Goal: Complete application form

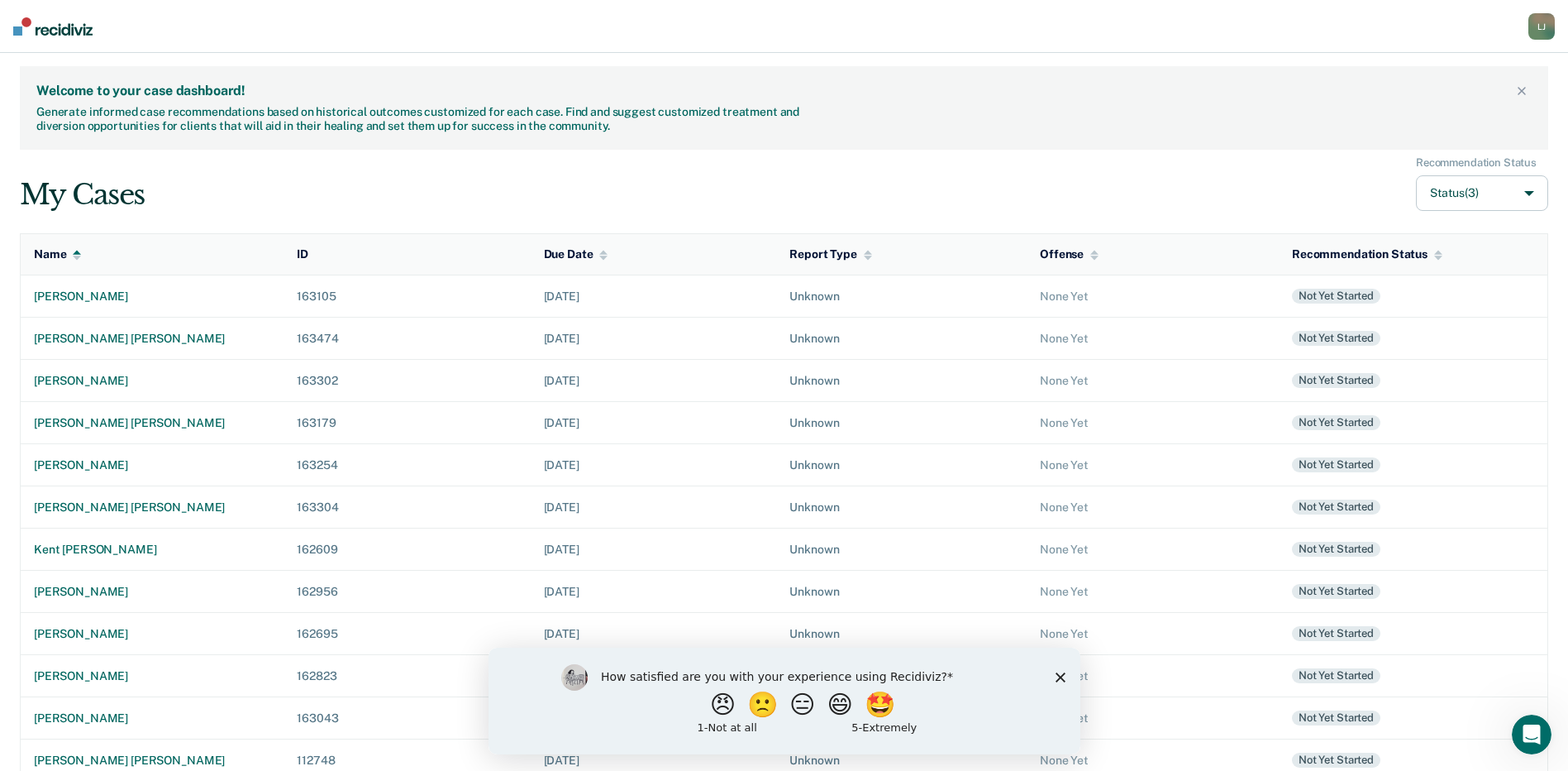
click at [1047, 187] on div "My Cases Recommendation Status Status (3)" at bounding box center [784, 184] width 1528 height 56
click at [71, 547] on div "kent [PERSON_NAME]" at bounding box center [152, 549] width 236 height 14
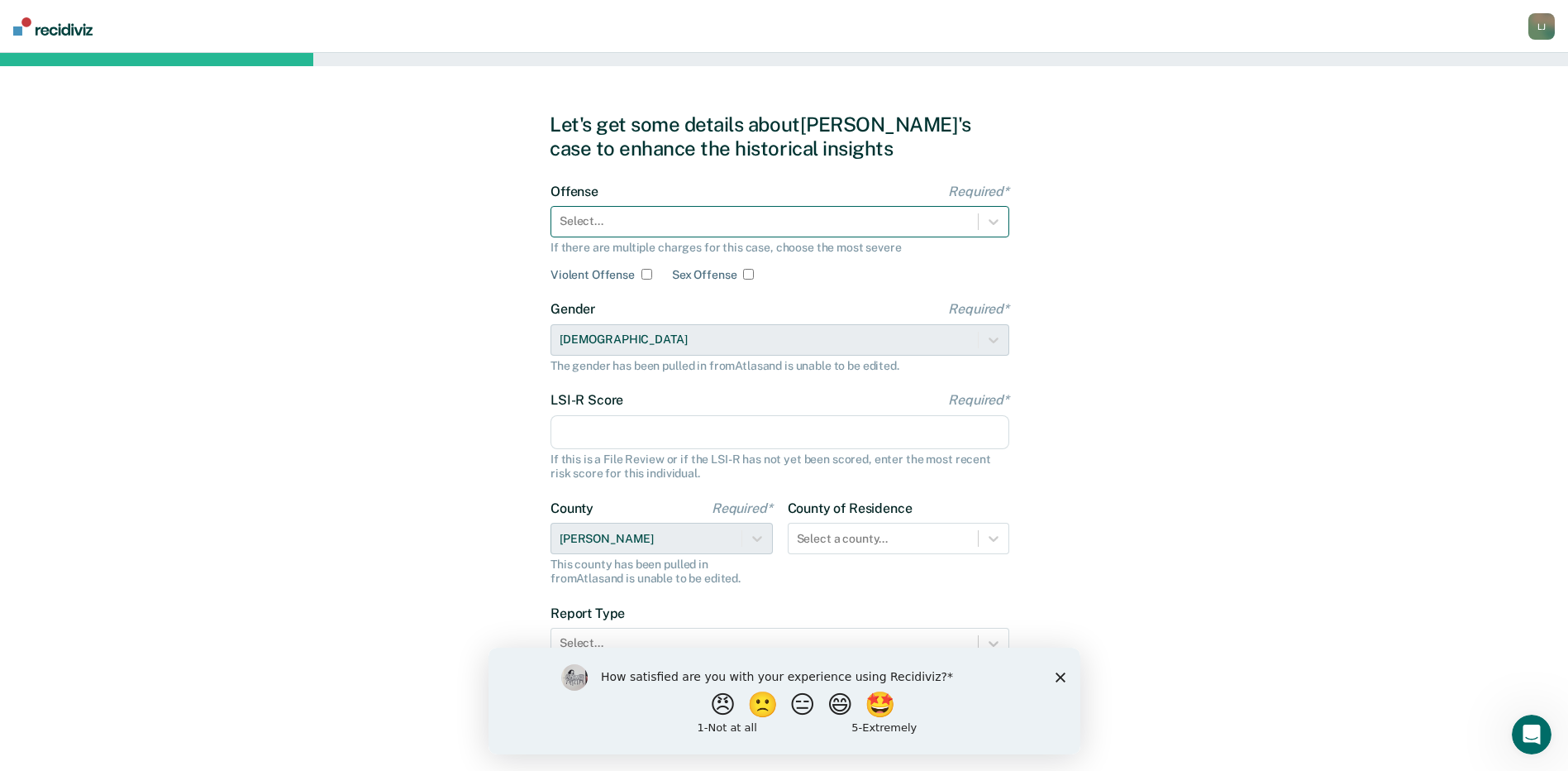
click at [682, 223] on div at bounding box center [765, 221] width 410 height 18
click at [740, 223] on div at bounding box center [765, 221] width 410 height 18
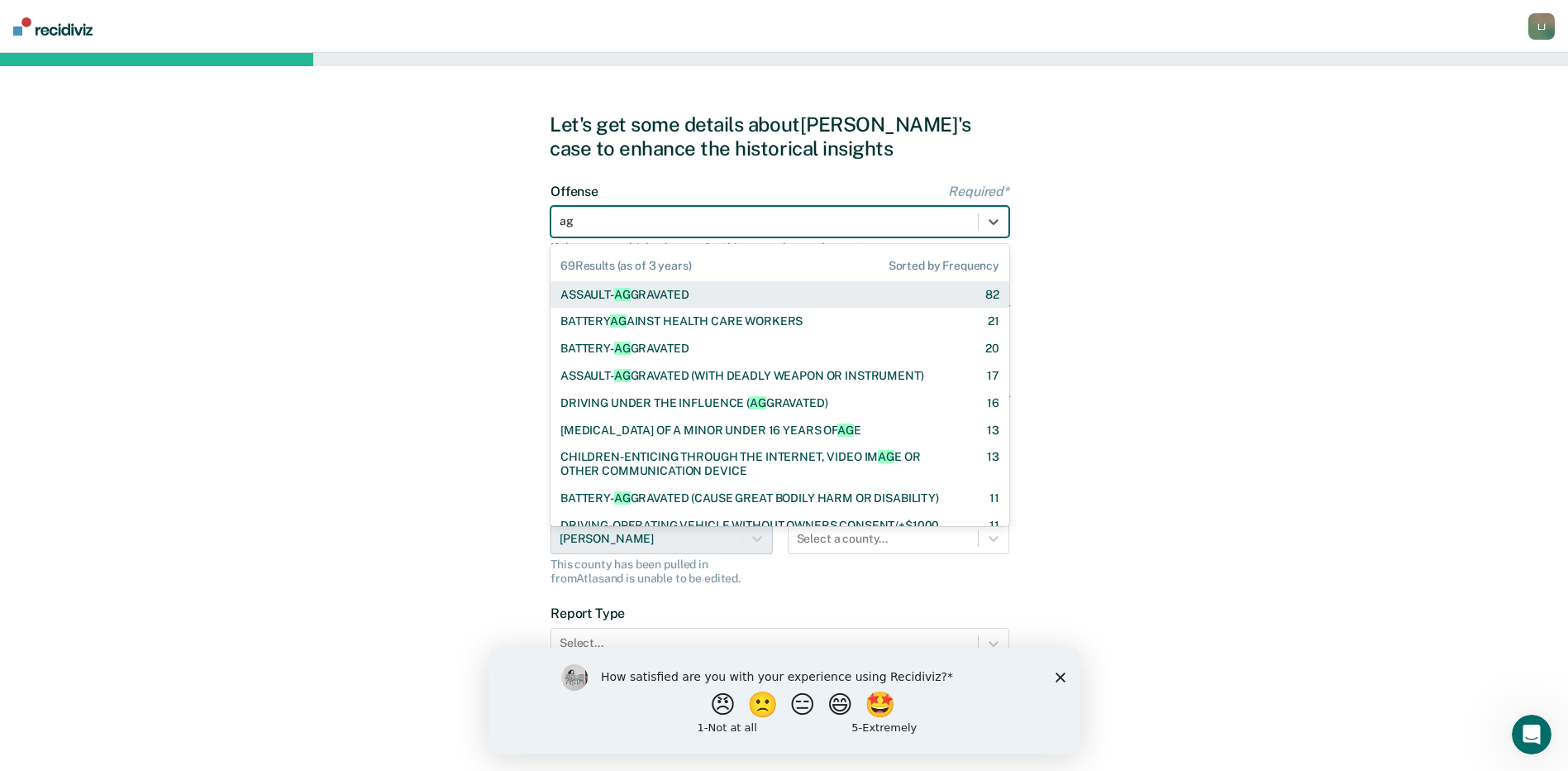
type input "agg"
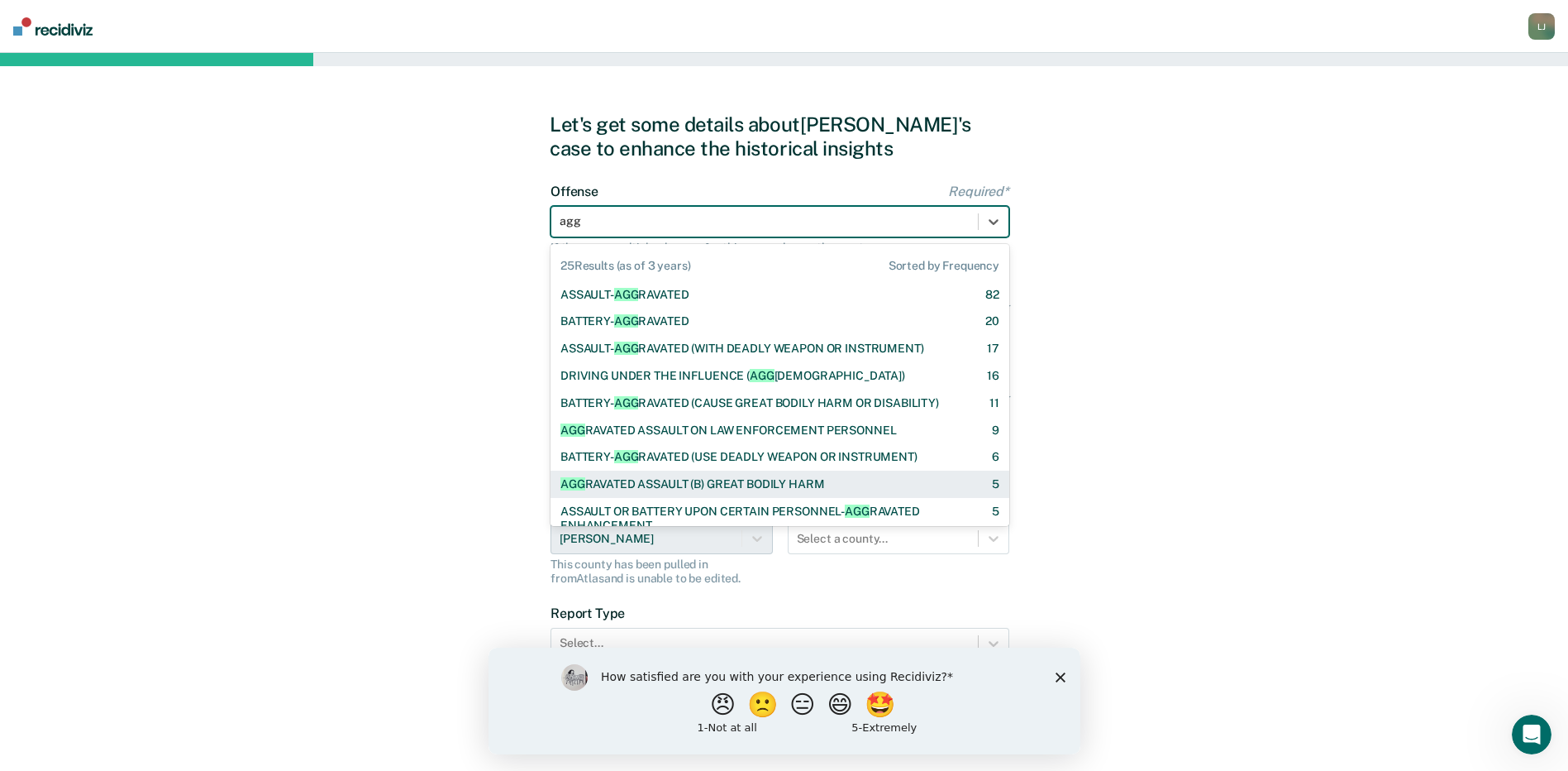
click at [742, 487] on div "AGG RAVATED ASSAULT (B) GREAT BODILY HARM" at bounding box center [692, 483] width 263 height 14
checkbox input "true"
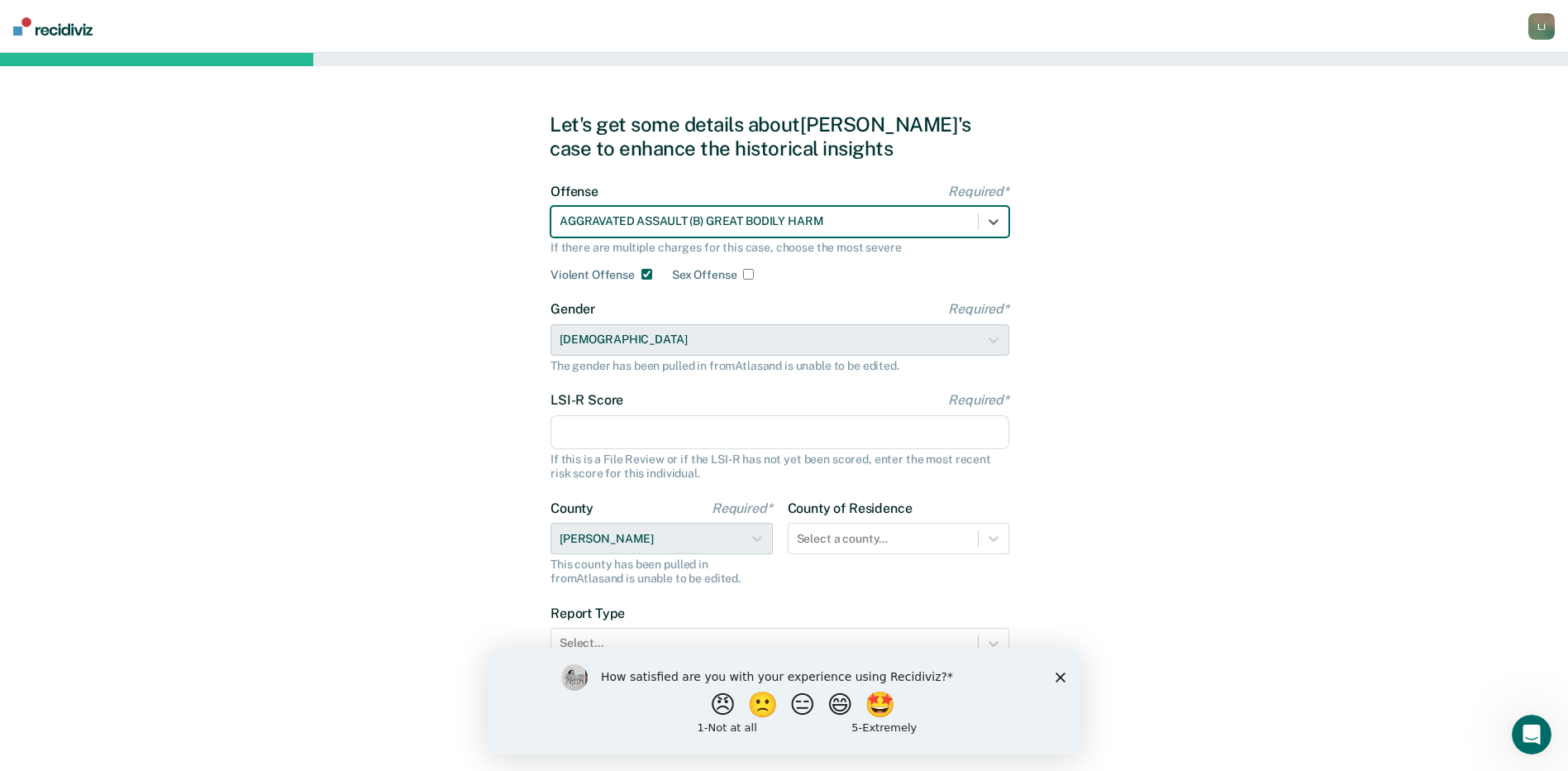
click at [640, 426] on input "LSI-R Score Required*" at bounding box center [780, 432] width 459 height 34
